Goal: Transaction & Acquisition: Obtain resource

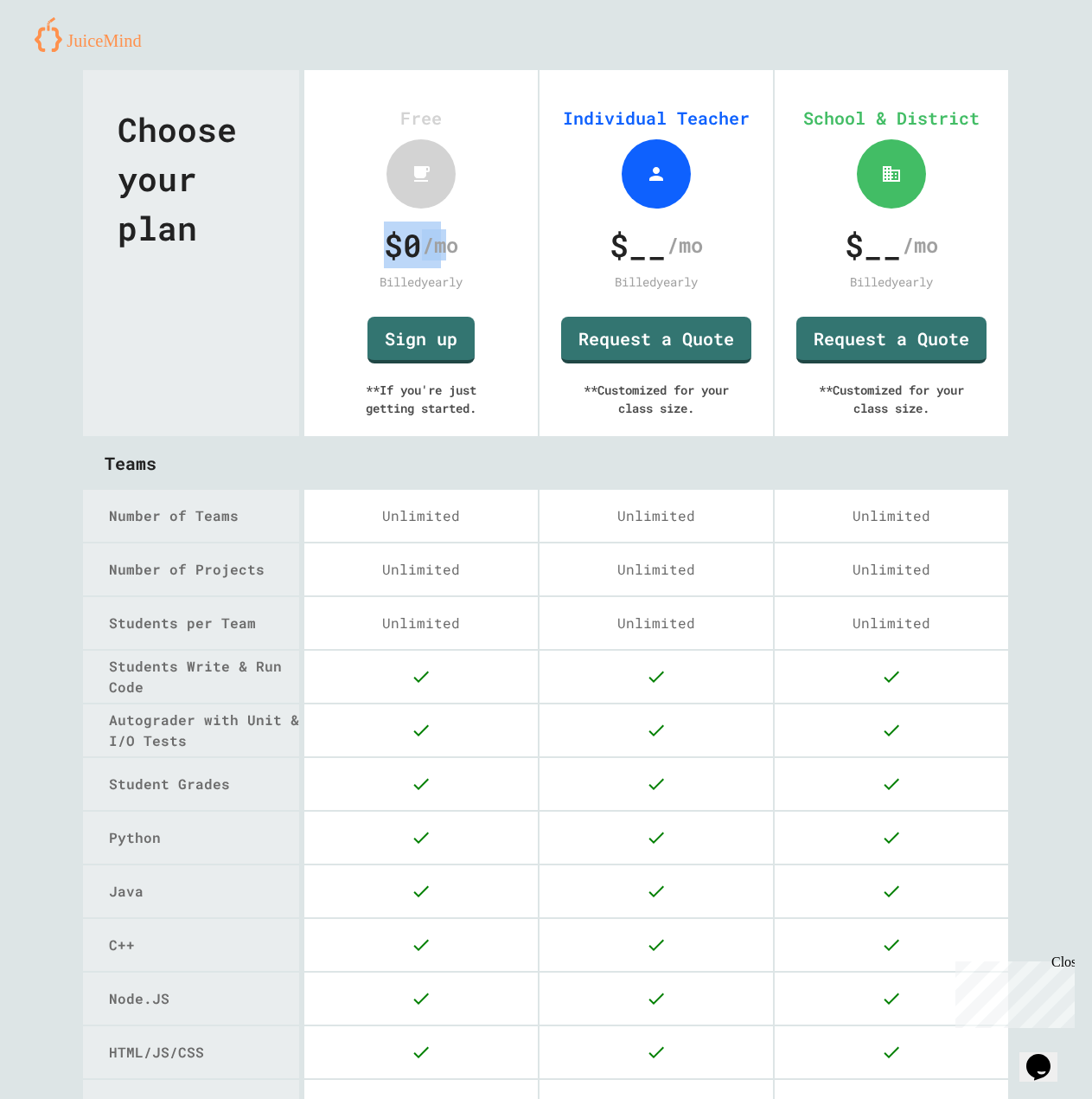
drag, startPoint x: 367, startPoint y: 242, endPoint x: 467, endPoint y: 249, distance: 100.2
click at [450, 249] on div "$ 0 /mo" at bounding box center [421, 245] width 190 height 47
click at [661, 251] on div "$ __ /mo" at bounding box center [656, 245] width 190 height 47
drag, startPoint x: 608, startPoint y: 237, endPoint x: 698, endPoint y: 251, distance: 91.1
click at [629, 239] on span "$ __" at bounding box center [638, 245] width 57 height 47
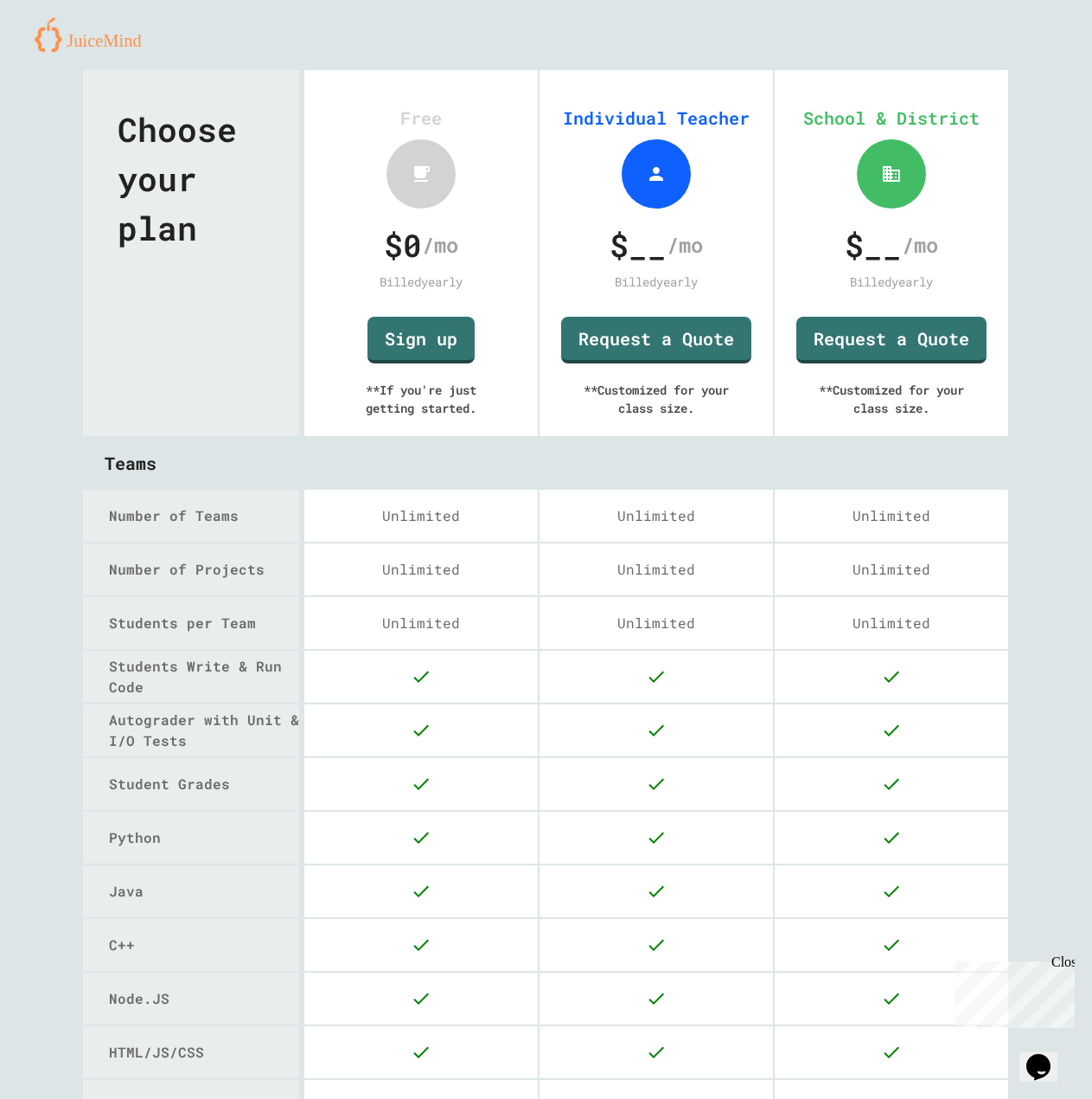
click at [854, 269] on div "School & District $ __ /mo Billed yearly Request a Quote ** Customized for your…" at bounding box center [891, 252] width 233 height 366
drag, startPoint x: 856, startPoint y: 259, endPoint x: 893, endPoint y: 266, distance: 37.7
click at [866, 257] on span "$ __" at bounding box center [874, 245] width 57 height 47
click at [888, 267] on div "$ __ /mo" at bounding box center [891, 245] width 190 height 47
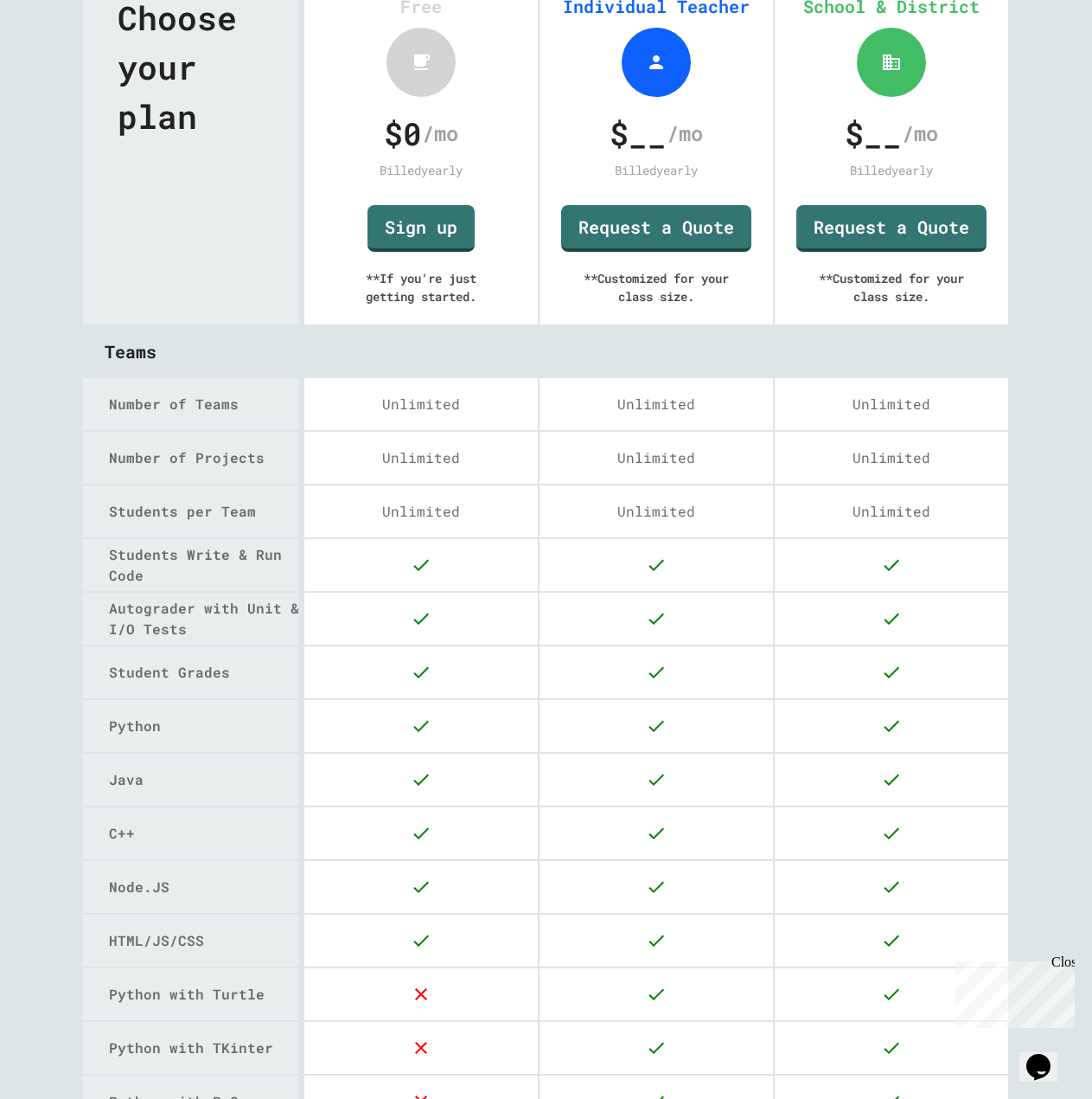
scroll to position [106, 0]
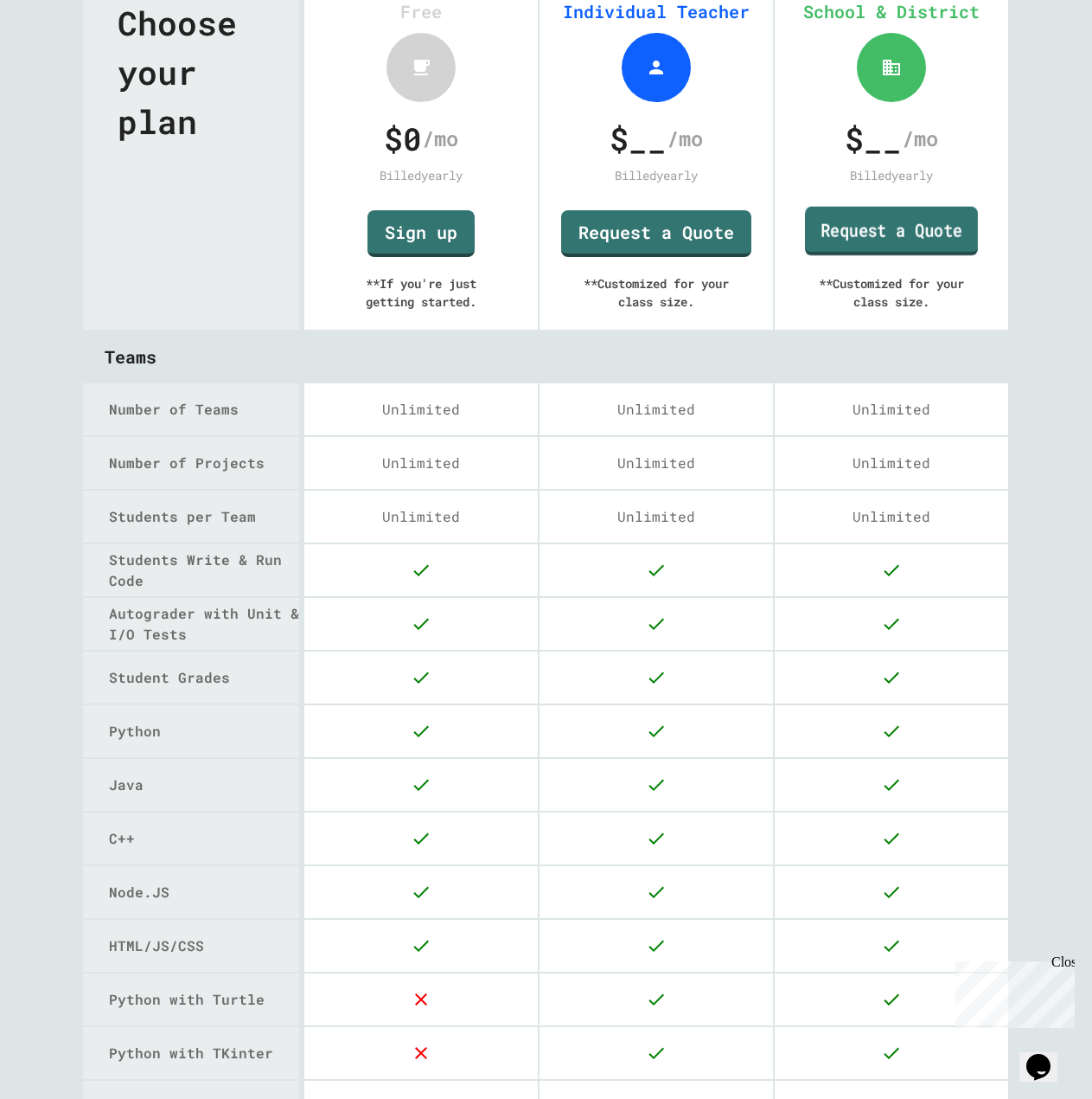
click at [882, 237] on link "Request a Quote" at bounding box center [891, 232] width 173 height 49
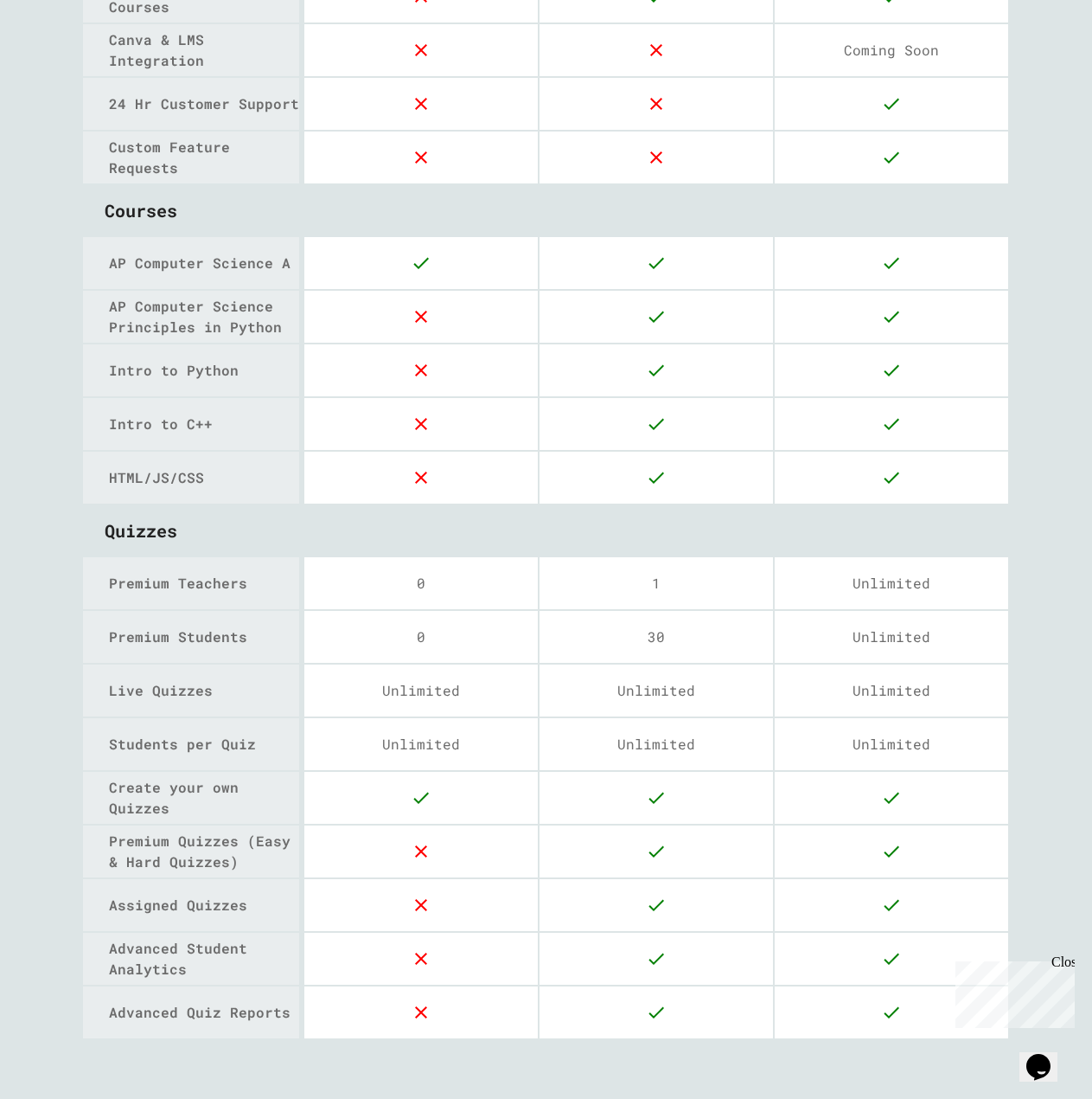
scroll to position [2010, 0]
